Goal: Find specific page/section: Find specific page/section

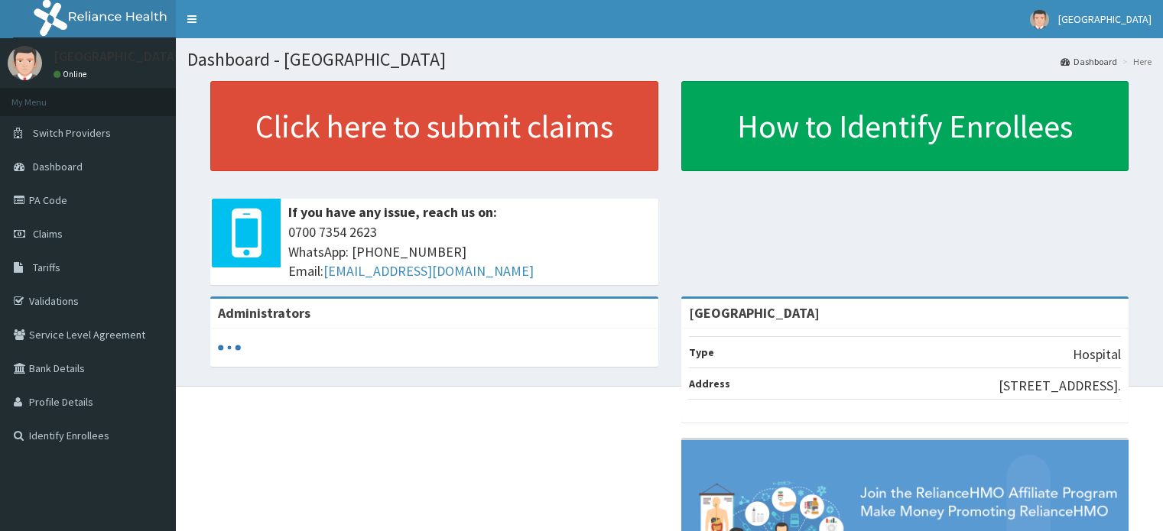
click at [97, 202] on link "PA Code" at bounding box center [88, 201] width 176 height 34
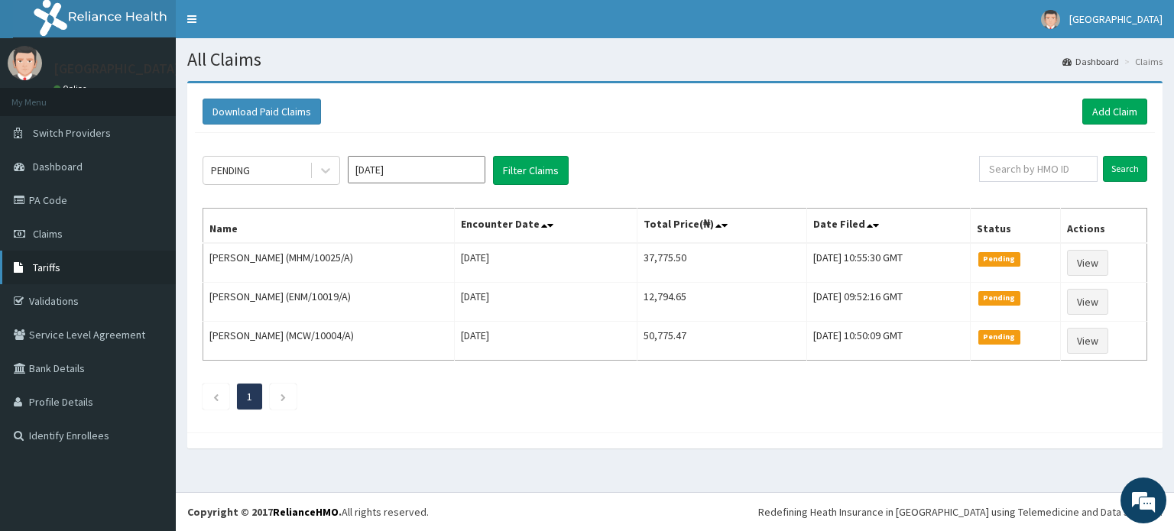
click at [42, 267] on span "Tariffs" at bounding box center [47, 268] width 28 height 14
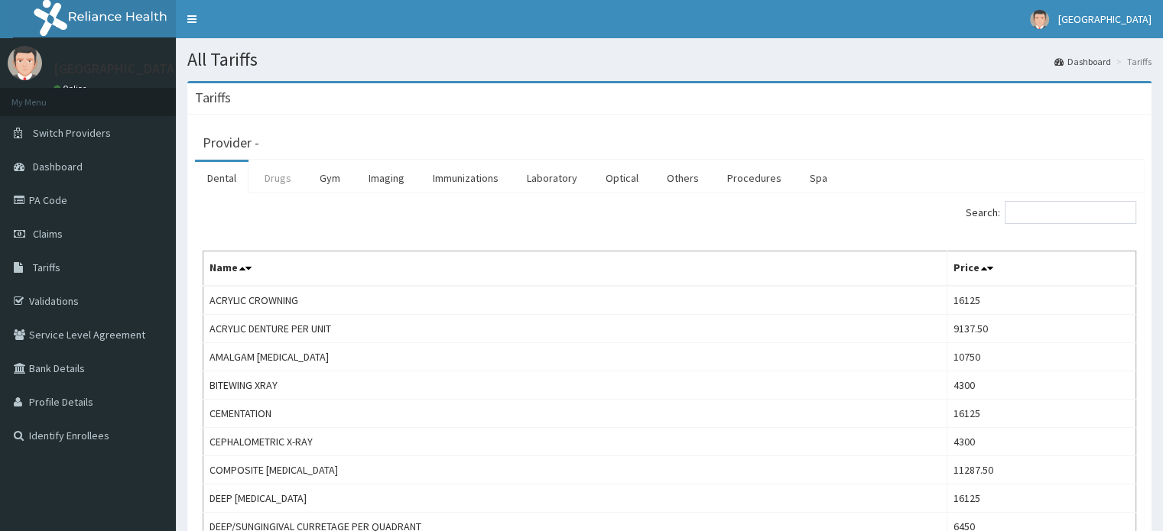
click at [288, 180] on link "Drugs" at bounding box center [277, 178] width 51 height 32
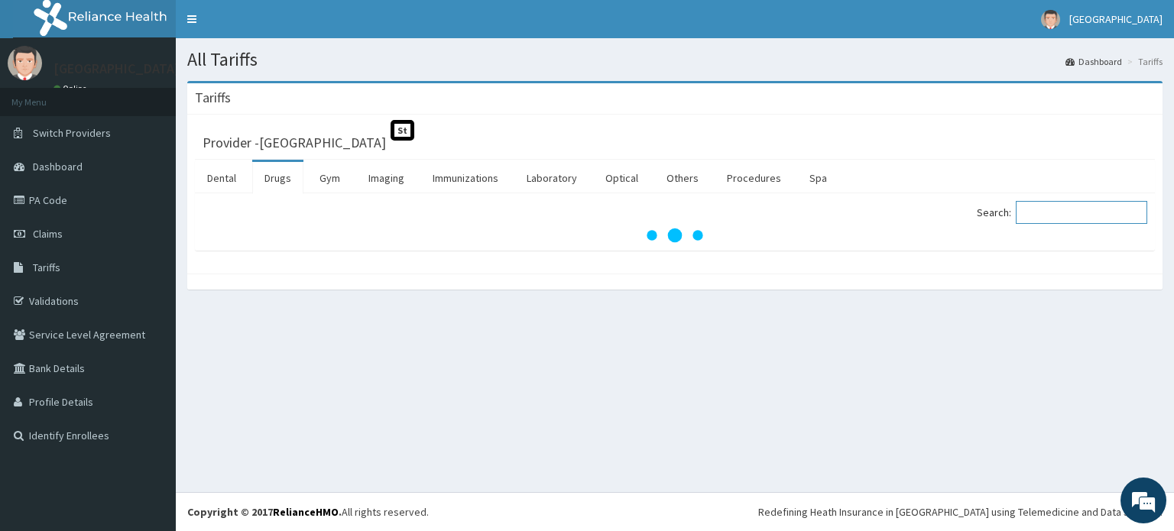
click at [1058, 210] on input "Search:" at bounding box center [1082, 212] width 132 height 23
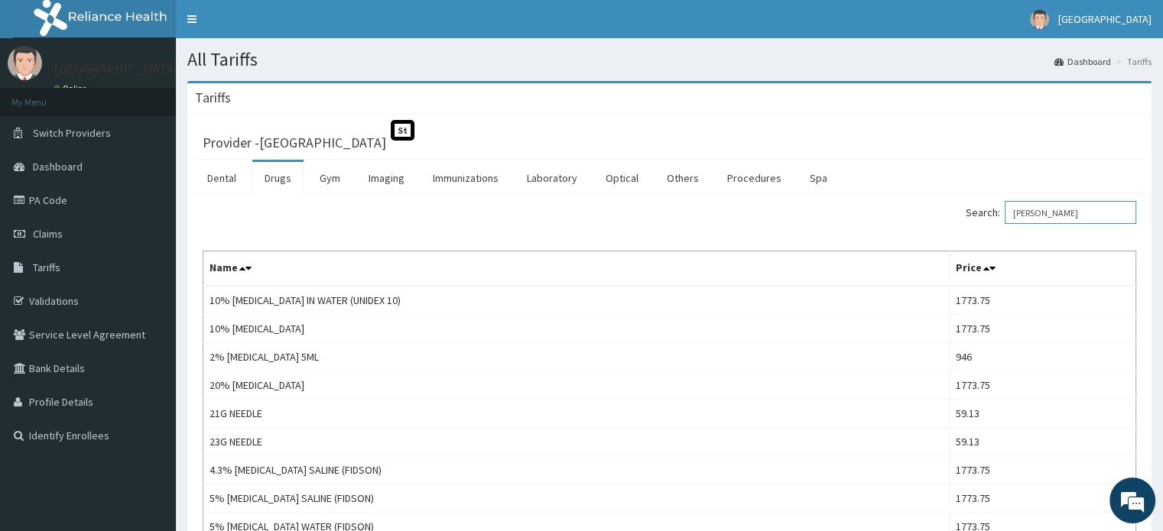
drag, startPoint x: 1043, startPoint y: 207, endPoint x: 1016, endPoint y: 207, distance: 26.8
click at [1016, 207] on input "[PERSON_NAME]" at bounding box center [1071, 212] width 132 height 23
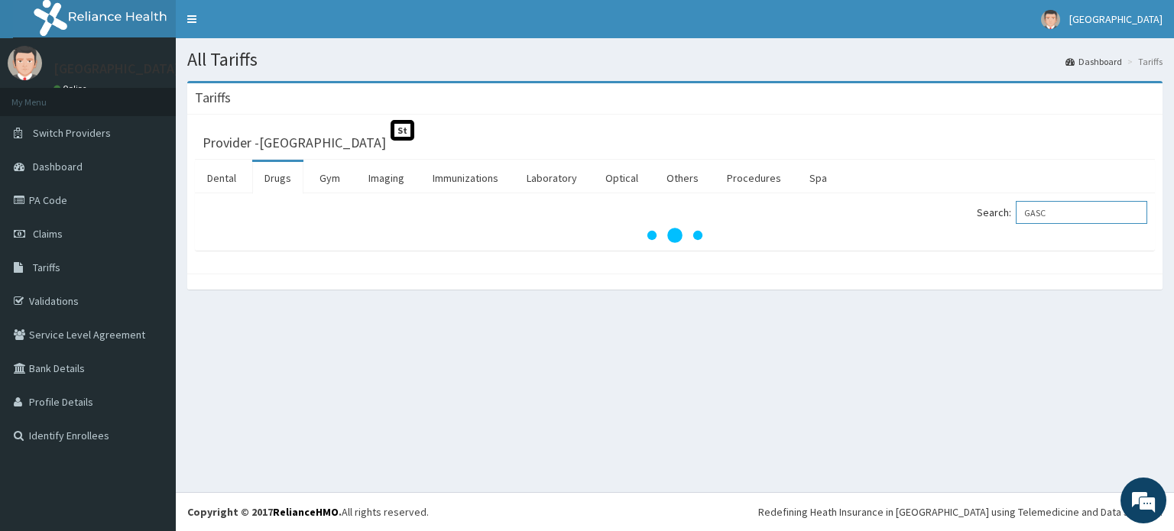
drag, startPoint x: 1082, startPoint y: 206, endPoint x: 980, endPoint y: 220, distance: 103.5
click at [980, 220] on div "Search: GASC" at bounding box center [917, 214] width 461 height 27
type input "GASC"
